Goal: Communication & Community: Answer question/provide support

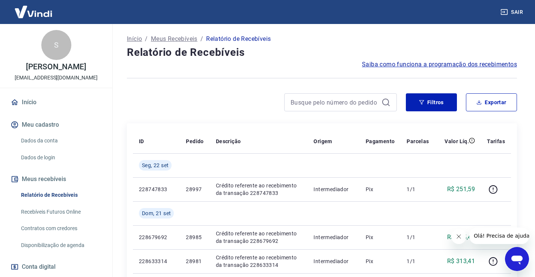
click at [513, 259] on icon "Abrir janela de mensagens" at bounding box center [516, 260] width 11 height 9
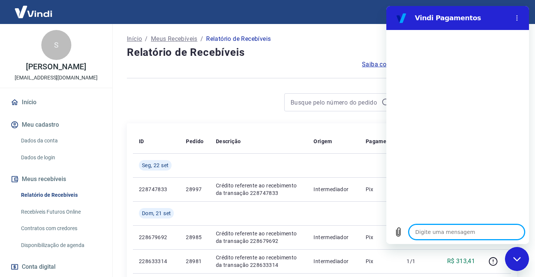
click at [427, 228] on textarea at bounding box center [467, 232] width 116 height 15
type textarea "o"
type textarea "x"
type textarea "ol"
type textarea "x"
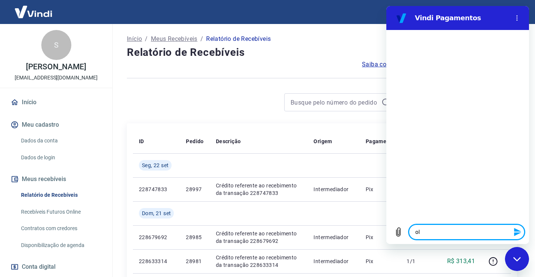
type textarea "olá"
type textarea "x"
type textarea "olá"
type textarea "x"
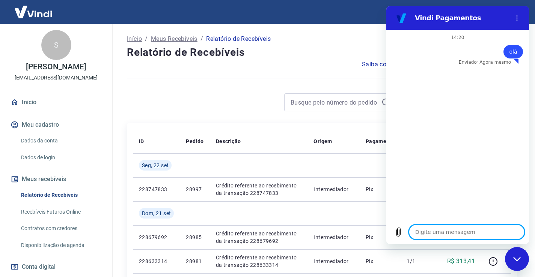
type textarea "b"
type textarea "x"
type textarea "bo"
type textarea "x"
type textarea "boa"
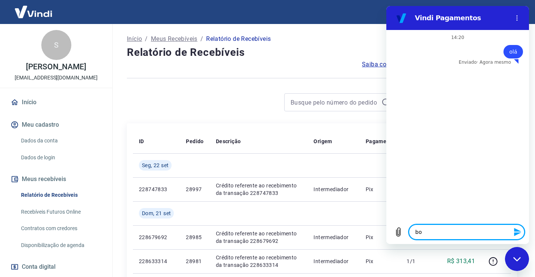
type textarea "x"
type textarea "boa"
type textarea "x"
type textarea "boa t"
type textarea "x"
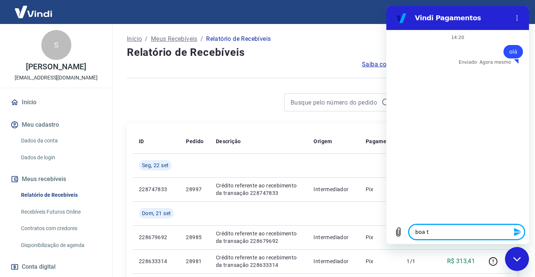
type textarea "boa ta"
type textarea "x"
type textarea "boa tar"
type textarea "x"
type textarea "boa tard"
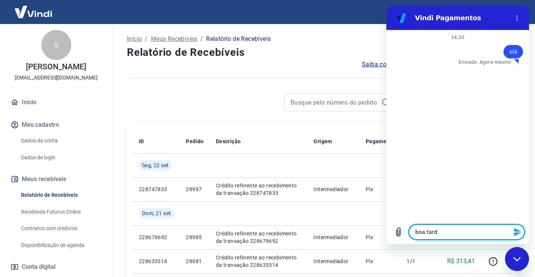
type textarea "x"
type textarea "boa tarde"
type textarea "x"
type textarea "boa tarde!"
type textarea "x"
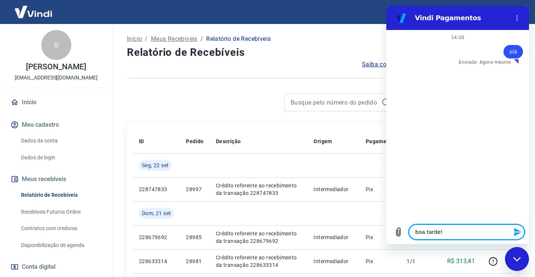
type textarea "boa tarde!"
type textarea "x"
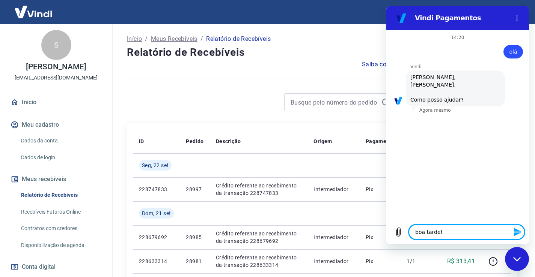
type textarea "boa tarde! A"
type textarea "x"
type textarea "boa tarde! Ai"
type textarea "x"
type textarea "boa tarde! [GEOGRAPHIC_DATA]"
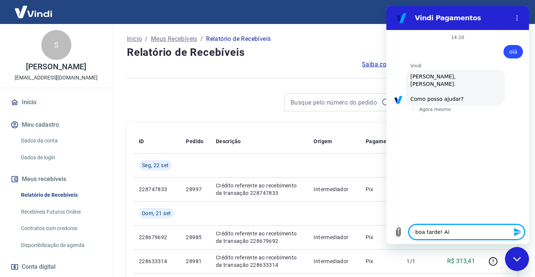
type textarea "x"
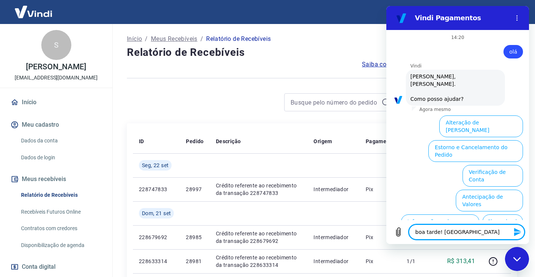
type textarea "boa tarde! [GEOGRAPHIC_DATA]"
type textarea "x"
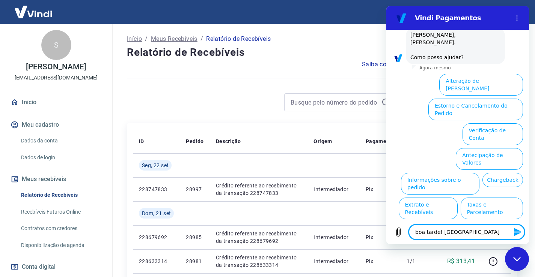
type textarea "boa tarde! Ainda"
type textarea "x"
type textarea "boa tarde! [GEOGRAPHIC_DATA]"
type textarea "x"
type textarea "boa tarde! [GEOGRAPHIC_DATA]"
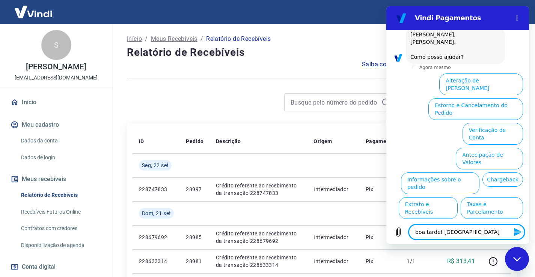
type textarea "x"
type textarea "boa tarde! Ai"
type textarea "x"
type textarea "boa tarde! A"
type textarea "x"
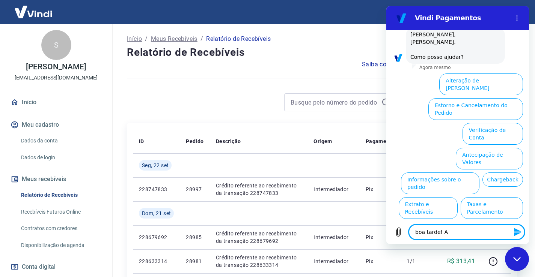
type textarea "boa tarde!"
type textarea "x"
type textarea "boa tarde!"
type textarea "x"
type textarea "boa tarde"
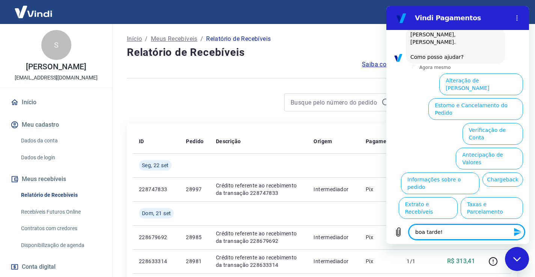
type textarea "x"
type textarea "boa tard"
type textarea "x"
type textarea "boa tar"
type textarea "x"
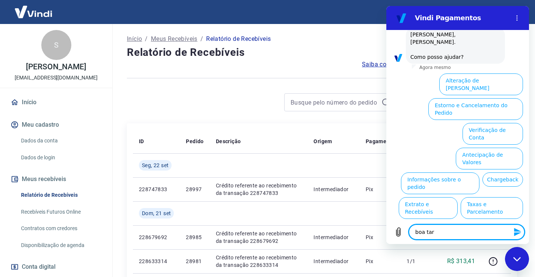
type textarea "boa ta"
type textarea "x"
type textarea "boa t"
type textarea "x"
type textarea "boa"
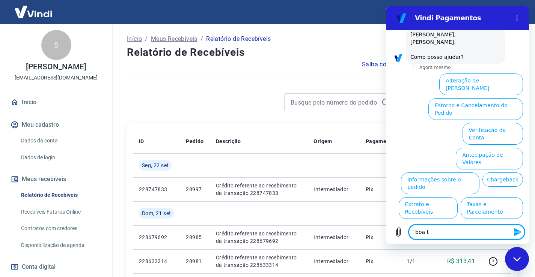
type textarea "x"
type textarea "boa"
type textarea "x"
type textarea "bo"
type textarea "x"
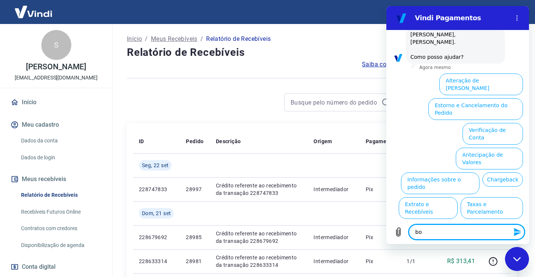
type textarea "b"
type textarea "x"
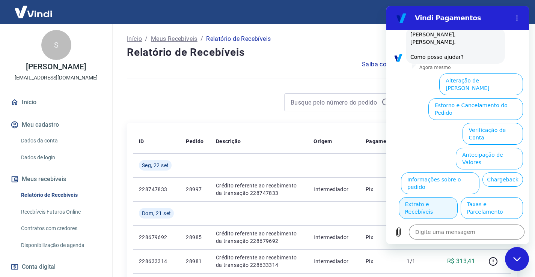
click at [457, 197] on button "Extrato e Recebíveis" at bounding box center [427, 208] width 59 height 22
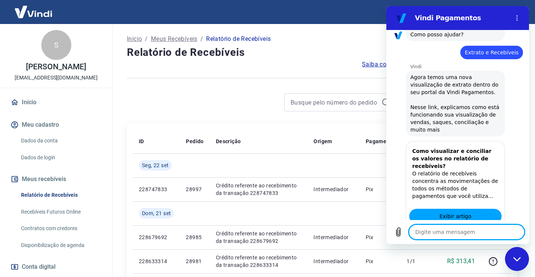
type textarea "x"
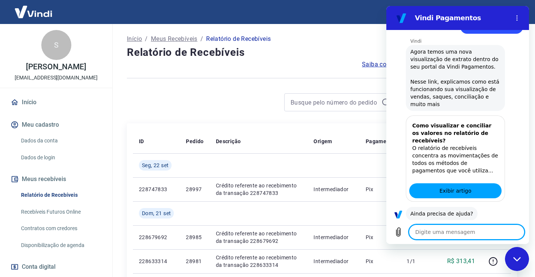
scroll to position [109, 0]
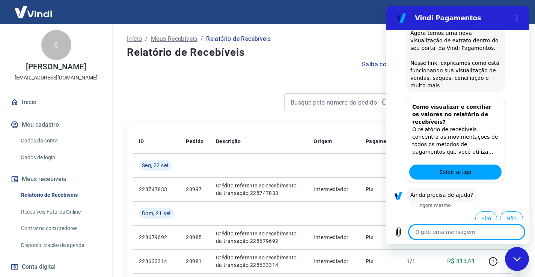
click at [432, 230] on textarea at bounding box center [467, 232] width 116 height 15
type textarea "f"
type textarea "x"
type textarea "fa"
type textarea "x"
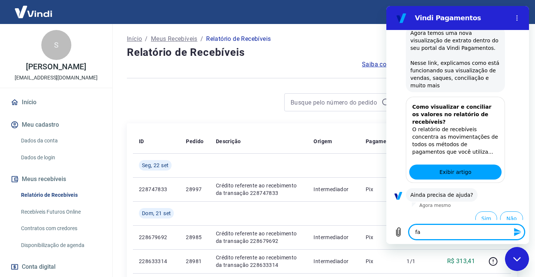
type textarea "fal"
type textarea "x"
type textarea "fala"
type textarea "x"
type textarea "falar"
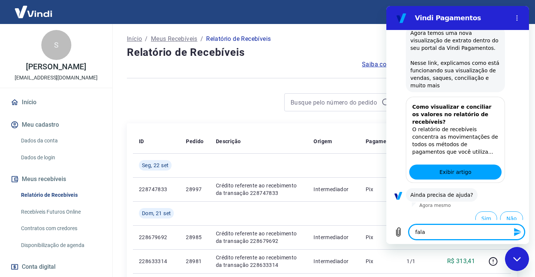
type textarea "x"
type textarea "falarc"
type textarea "x"
type textarea "falarco"
type textarea "x"
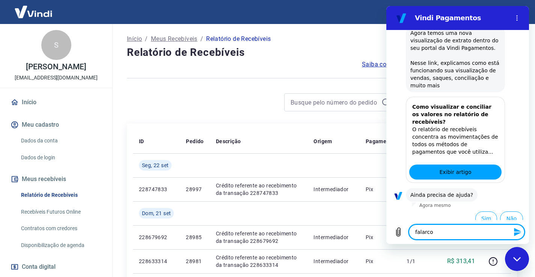
type textarea "falarcom"
type textarea "x"
type textarea "falarcom"
type textarea "x"
type textarea "falarcom"
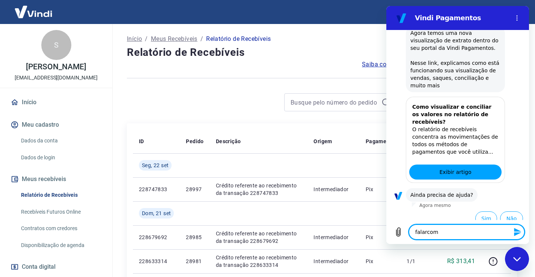
type textarea "x"
type textarea "falarco"
type textarea "x"
type textarea "falarc"
type textarea "x"
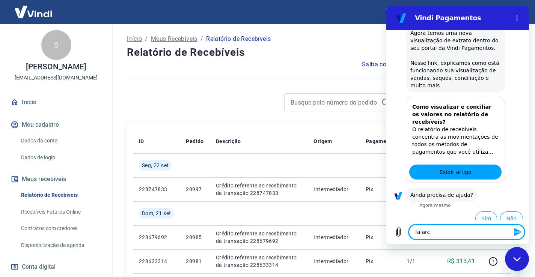
type textarea "falar"
type textarea "x"
type textarea "falar"
type textarea "x"
type textarea "falar c"
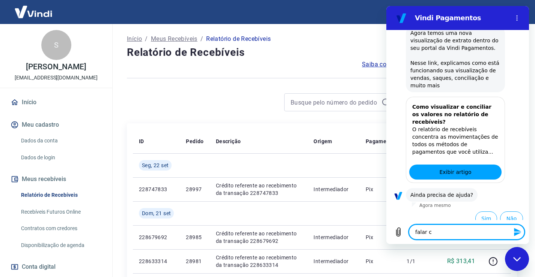
type textarea "x"
type textarea "falar cp"
type textarea "x"
type textarea "falar cp,"
type textarea "x"
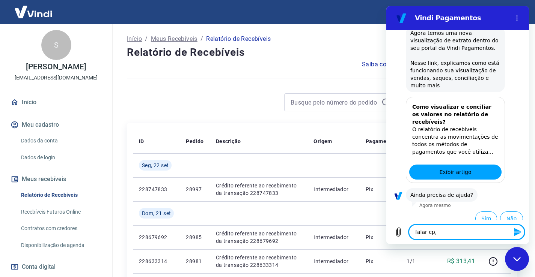
type textarea "falar cp,"
type textarea "x"
type textarea "falar cp,"
type textarea "x"
type textarea "falar cp"
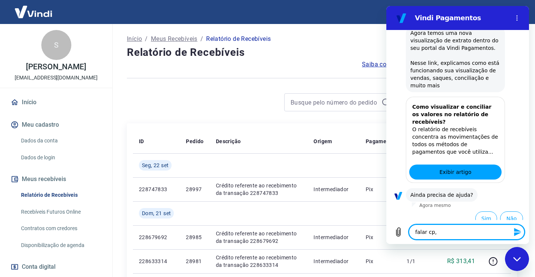
type textarea "x"
type textarea "falar c"
type textarea "x"
type textarea "falar co"
type textarea "x"
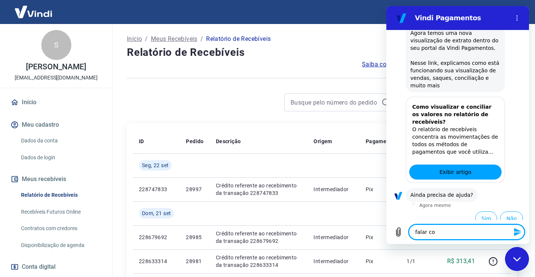
type textarea "falar com"
type textarea "x"
type textarea "falar com"
type textarea "x"
type textarea "falar com a"
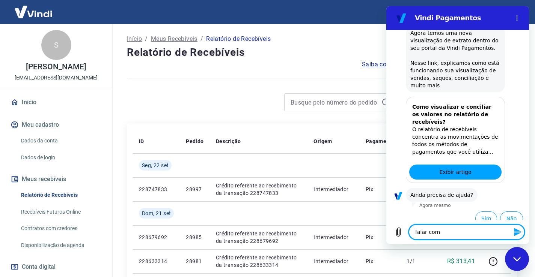
type textarea "x"
type textarea "falar com at"
type textarea "x"
type textarea "falar com ate"
type textarea "x"
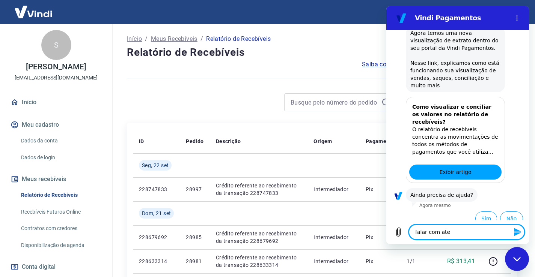
type textarea "falar com [GEOGRAPHIC_DATA]"
type textarea "x"
type textarea "falar com atend"
type textarea "x"
type textarea "falar com atende"
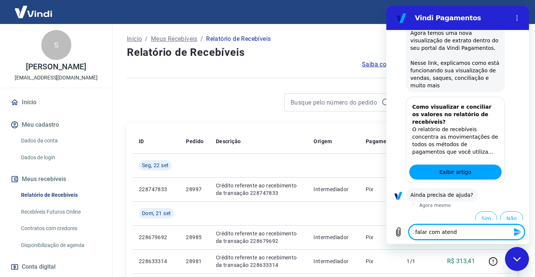
type textarea "x"
type textarea "falar com atenden"
type textarea "x"
type textarea "falar com atendent"
type textarea "x"
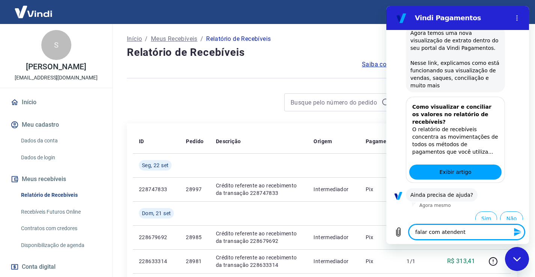
type textarea "falar com atendente"
type textarea "x"
type textarea "falar com atendente"
type textarea "x"
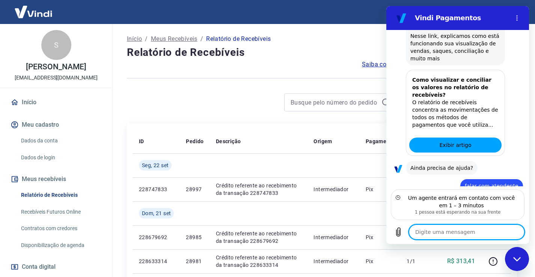
scroll to position [170, 0]
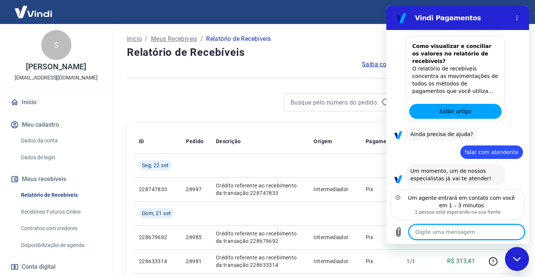
click at [448, 230] on textarea at bounding box center [467, 232] width 116 height 15
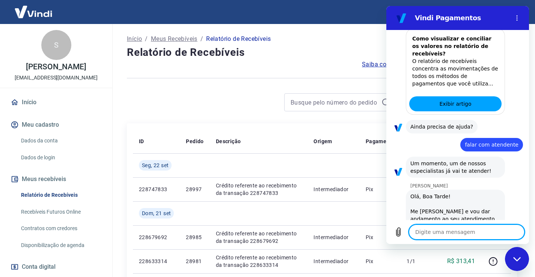
type textarea "x"
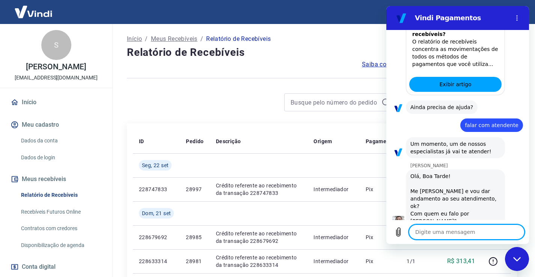
scroll to position [198, 0]
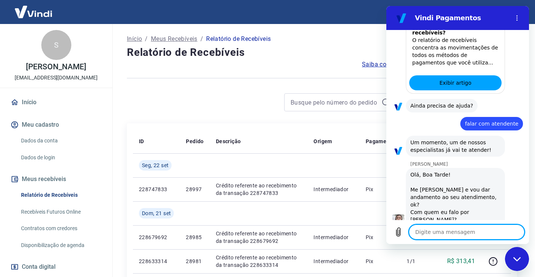
type textarea "O"
type textarea "x"
type textarea "Ol"
type textarea "x"
type textarea "[PERSON_NAME]"
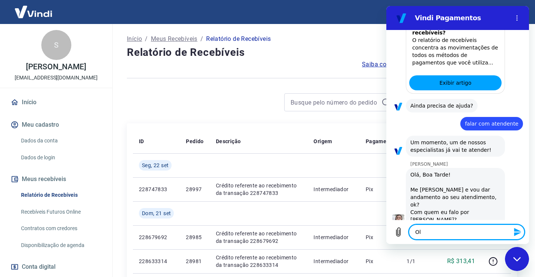
type textarea "x"
type textarea "Ol"
type textarea "x"
type textarea "Olá"
type textarea "x"
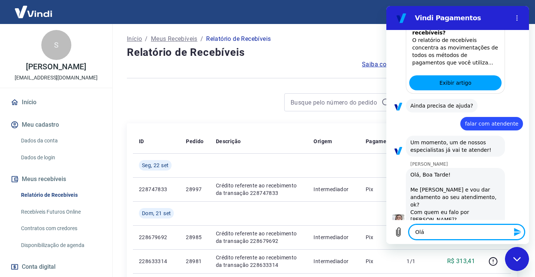
type textarea "Olá"
type textarea "x"
type textarea "Olá S"
type textarea "x"
type textarea "Olá SI"
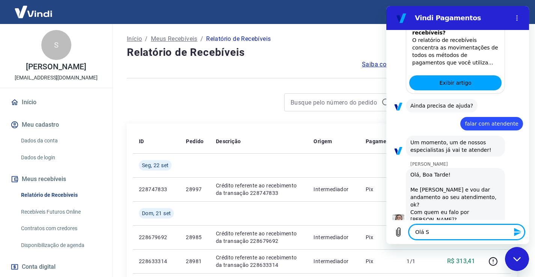
type textarea "x"
type textarea "Olá SIl"
type textarea "x"
type textarea "Olá SIlv"
type textarea "x"
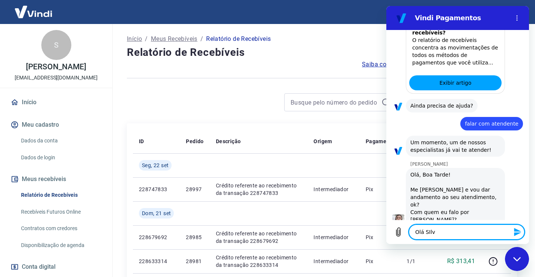
type textarea "Olá SIlva"
type textarea "x"
type textarea "[PERSON_NAME]"
type textarea "x"
type textarea "Olá SIlva"
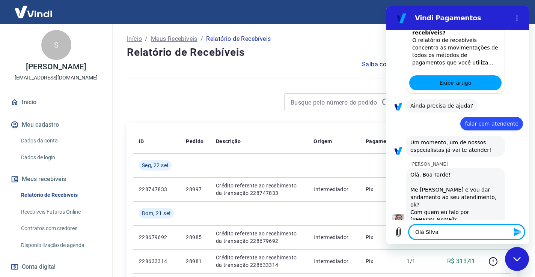
type textarea "x"
type textarea "Olá SIlv"
type textarea "x"
type textarea "Olá SIl"
type textarea "x"
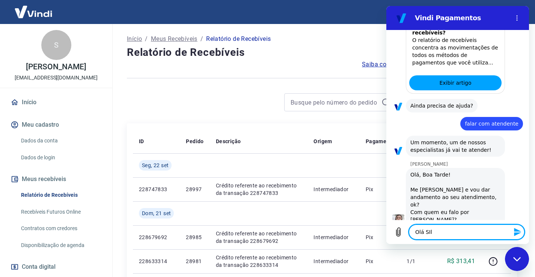
type textarea "Olá SI"
type textarea "x"
type textarea "Olá S"
type textarea "x"
type textarea "Olá Si"
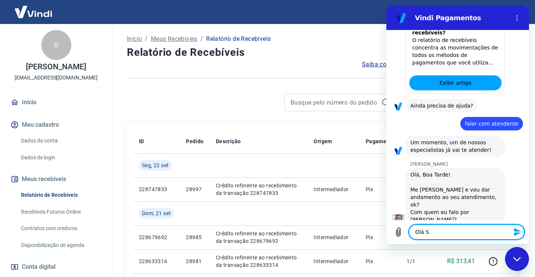
type textarea "x"
type textarea "Olá Sil"
type textarea "x"
type textarea "Olá Silv"
type textarea "x"
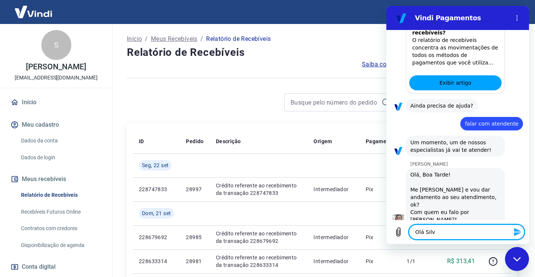
type textarea "[PERSON_NAME]"
type textarea "x"
type textarea "[PERSON_NAME]"
type textarea "x"
type textarea "[PERSON_NAME]"
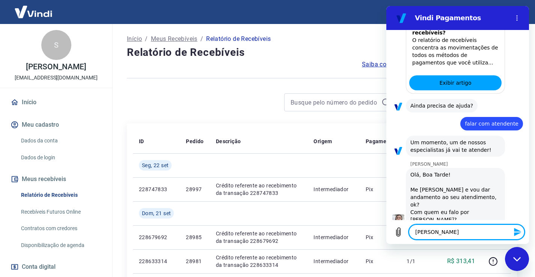
type textarea "x"
type textarea "[PERSON_NAME],"
type textarea "x"
type textarea "[PERSON_NAME],"
type textarea "x"
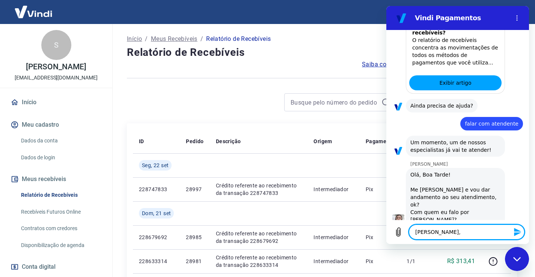
type textarea "[PERSON_NAME], t"
type textarea "x"
type textarea "[PERSON_NAME],"
type textarea "x"
type textarea "[PERSON_NAME], b"
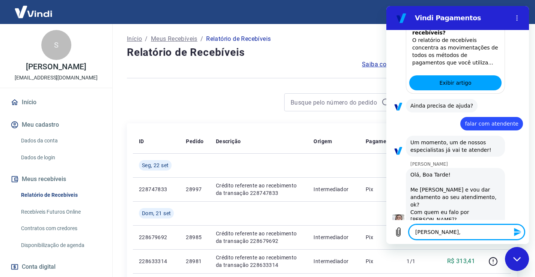
type textarea "x"
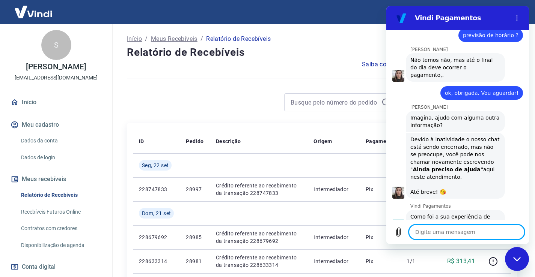
scroll to position [581, 0]
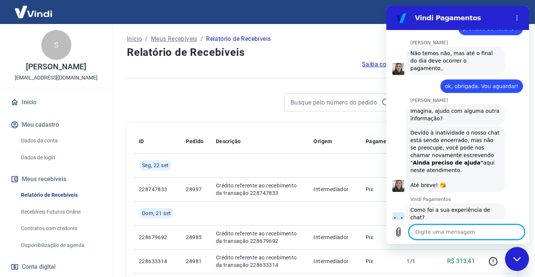
click at [460, 234] on button "Boa 👍" at bounding box center [472, 245] width 30 height 22
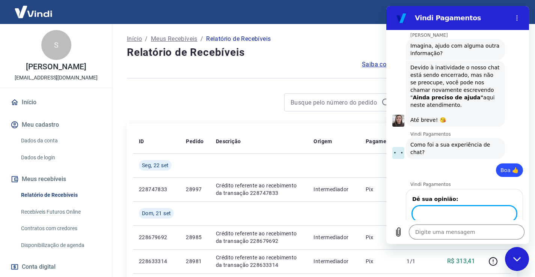
scroll to position [645, 0]
